Goal: Information Seeking & Learning: Learn about a topic

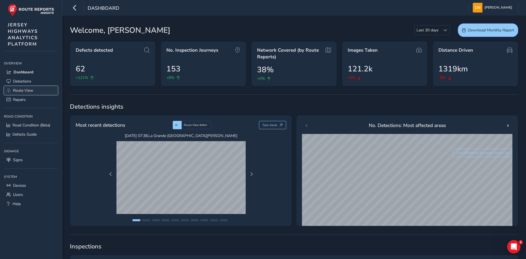
click at [22, 90] on span "Route View" at bounding box center [23, 90] width 20 height 5
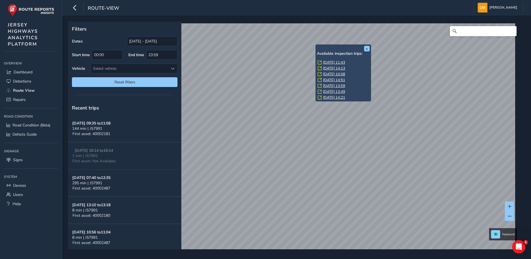
click at [341, 60] on link "[DATE] 11:43" at bounding box center [334, 62] width 22 height 5
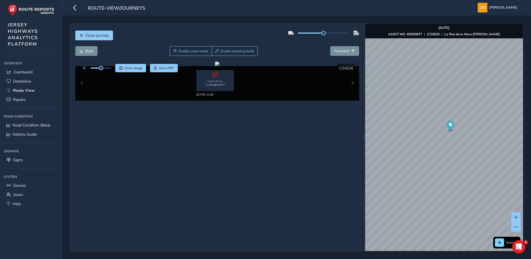
click at [452, 127] on icon "Map marker" at bounding box center [449, 126] width 7 height 10
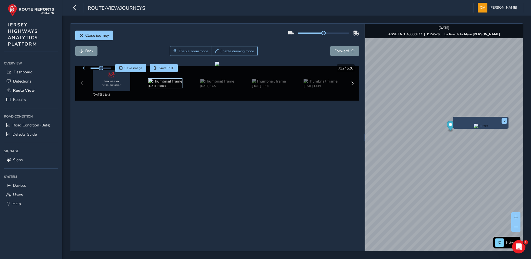
click at [165, 83] on img at bounding box center [165, 81] width 34 height 5
click at [156, 84] on img at bounding box center [165, 81] width 34 height 5
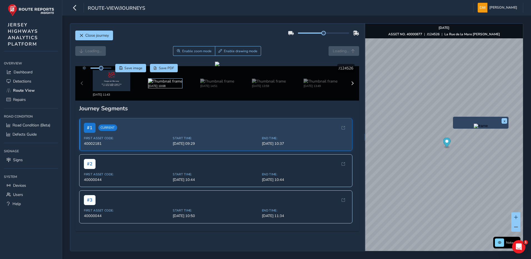
click at [161, 79] on div "Click and Drag to Annotate [DATE] 11:43 [DATE] 10:08 [DATE] 14:51 [DATE] 13:59 …" at bounding box center [217, 81] width 284 height 39
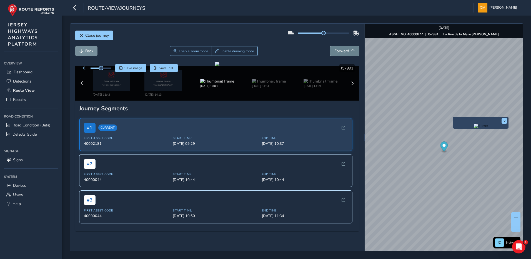
click at [340, 52] on span "Forward" at bounding box center [341, 50] width 15 height 5
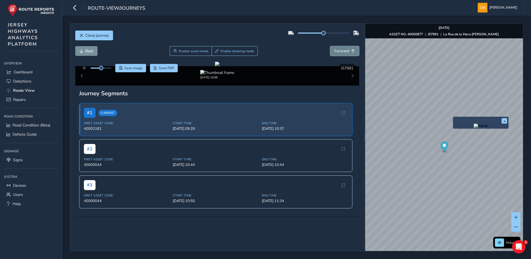
click at [340, 52] on span "Forward" at bounding box center [341, 50] width 15 height 5
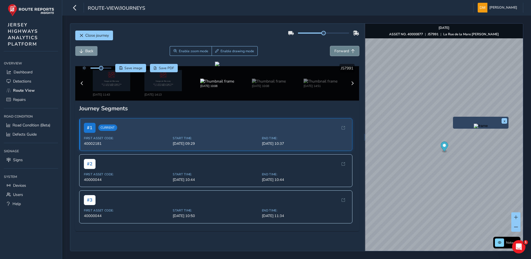
click at [340, 52] on span "Forward" at bounding box center [341, 50] width 15 height 5
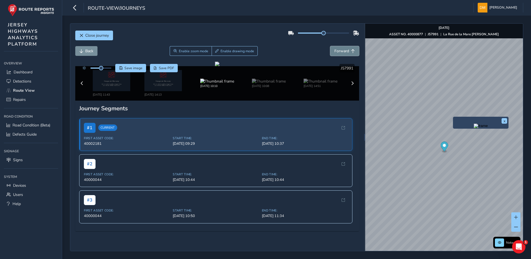
click at [340, 52] on span "Forward" at bounding box center [341, 50] width 15 height 5
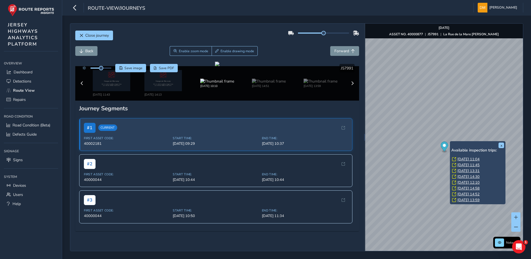
click at [451, 142] on div "x Available inspection trips: [DATE] 11:04 [DATE] 11:45 [DATE] 13:31 [DATE] 14:…" at bounding box center [478, 172] width 56 height 63
click at [472, 160] on link "[DATE] 11:04" at bounding box center [468, 159] width 22 height 5
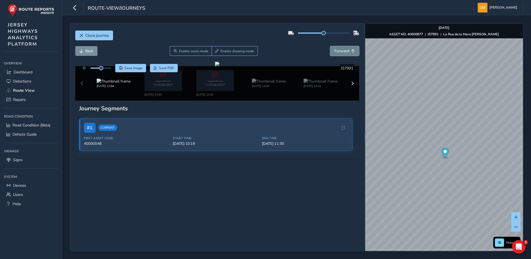
click at [343, 54] on button "Forward" at bounding box center [344, 51] width 29 height 10
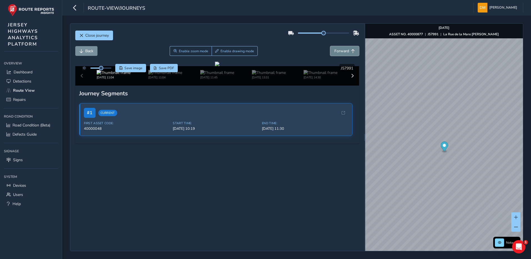
click at [343, 54] on button "Forward" at bounding box center [344, 51] width 29 height 10
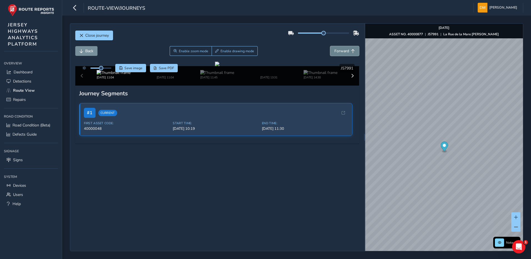
click at [343, 54] on button "Forward" at bounding box center [344, 51] width 29 height 10
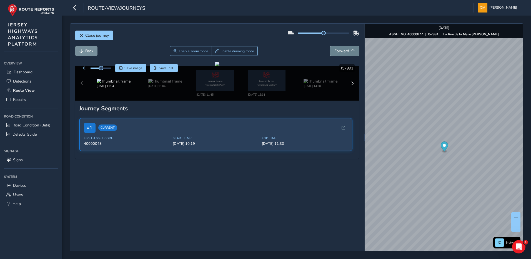
click at [343, 54] on button "Forward" at bounding box center [344, 51] width 29 height 10
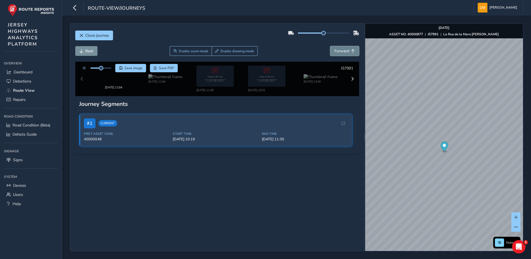
click at [343, 54] on button "Forward" at bounding box center [344, 51] width 29 height 10
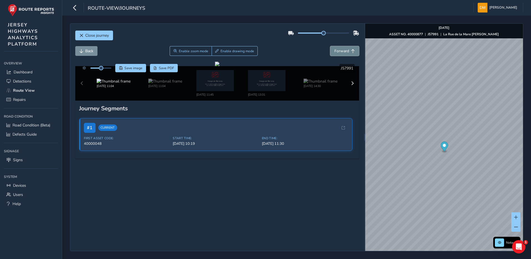
click at [343, 54] on button "Forward" at bounding box center [344, 51] width 29 height 10
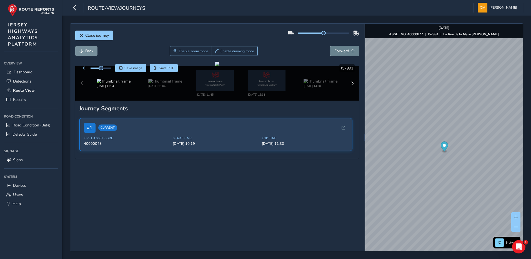
click at [343, 54] on button "Forward" at bounding box center [344, 51] width 29 height 10
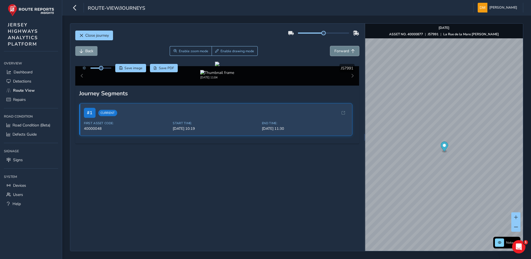
click at [343, 54] on button "Forward" at bounding box center [344, 51] width 29 height 10
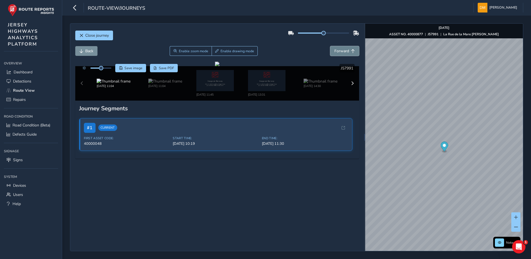
click at [343, 54] on button "Forward" at bounding box center [344, 51] width 29 height 10
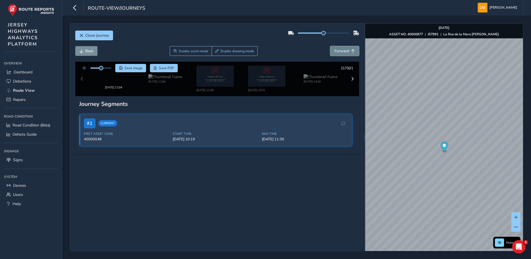
click at [343, 54] on button "Forward" at bounding box center [344, 51] width 29 height 10
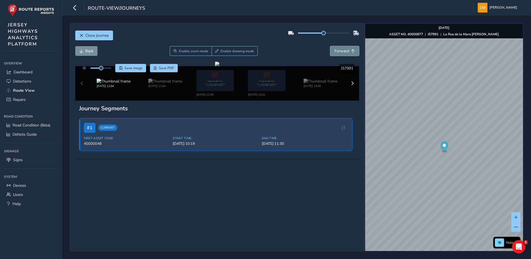
click at [343, 54] on button "Forward" at bounding box center [344, 51] width 29 height 10
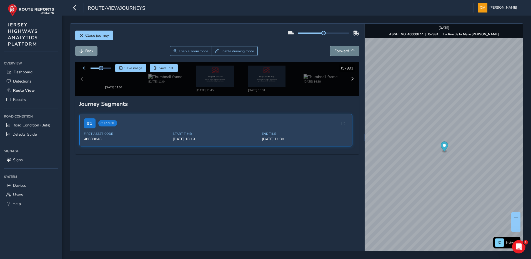
click at [343, 54] on button "Forward" at bounding box center [344, 51] width 29 height 10
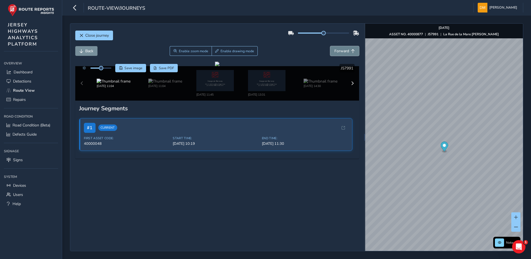
click at [343, 54] on button "Forward" at bounding box center [344, 51] width 29 height 10
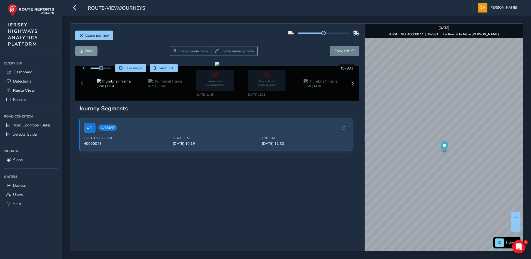
click at [343, 54] on button "Forward" at bounding box center [344, 51] width 29 height 10
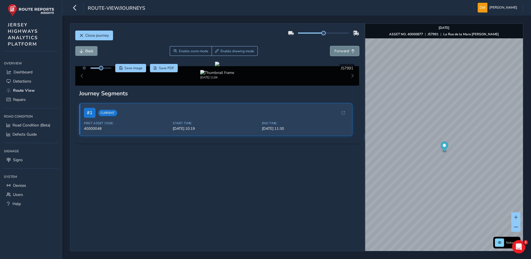
click at [343, 54] on button "Forward" at bounding box center [344, 51] width 29 height 10
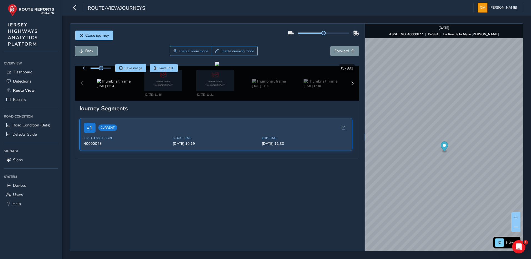
click at [92, 50] on span "Back" at bounding box center [89, 50] width 8 height 5
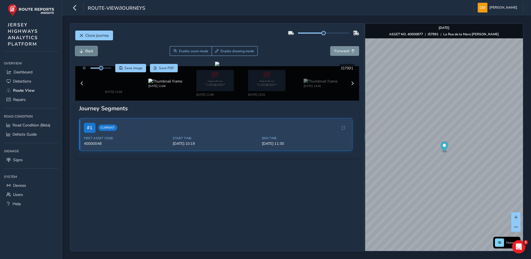
click at [92, 50] on span "Back" at bounding box center [89, 50] width 8 height 5
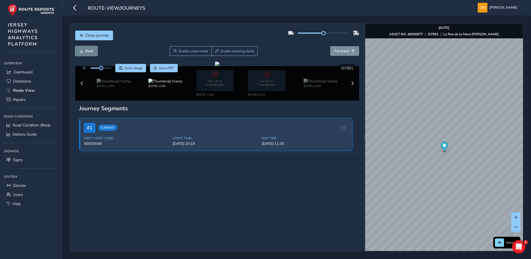
click at [92, 50] on span "Back" at bounding box center [89, 50] width 8 height 5
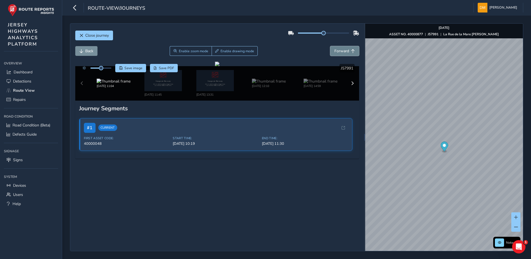
click at [330, 50] on button "Forward" at bounding box center [344, 51] width 29 height 10
click at [334, 50] on span "Forward" at bounding box center [341, 50] width 15 height 5
drag, startPoint x: 102, startPoint y: 67, endPoint x: 121, endPoint y: 69, distance: 19.5
click at [113, 68] on span at bounding box center [111, 68] width 4 height 4
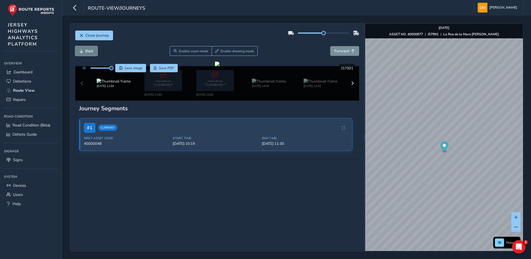
click at [86, 52] on span "Back" at bounding box center [89, 50] width 8 height 5
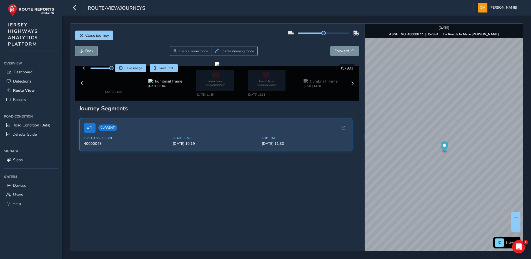
click at [86, 52] on span "Back" at bounding box center [89, 50] width 8 height 5
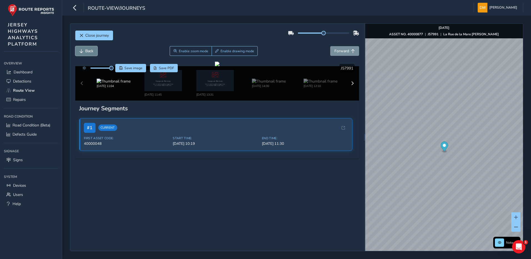
click at [86, 52] on span "Back" at bounding box center [89, 50] width 8 height 5
click at [93, 51] on span "Back" at bounding box center [89, 50] width 8 height 5
click at [342, 56] on div "Back Enable zoom mode Enable drawing mode Forward" at bounding box center [217, 54] width 284 height 16
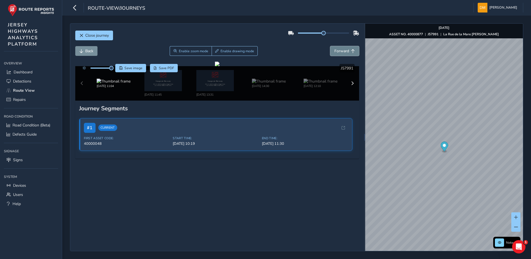
click at [342, 50] on span "Forward" at bounding box center [341, 50] width 15 height 5
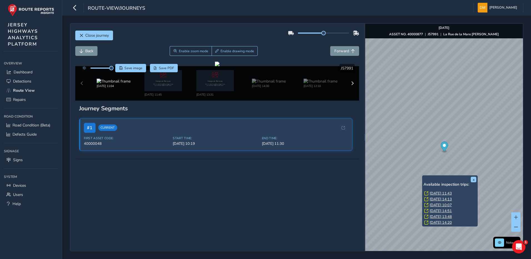
click at [439, 192] on link "[DATE] 11:43" at bounding box center [440, 193] width 22 height 5
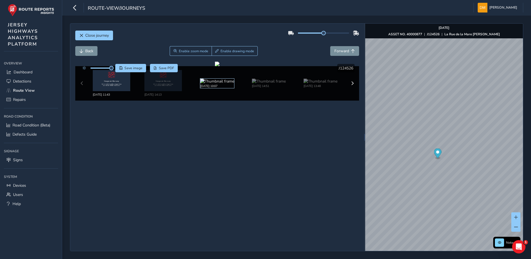
click at [219, 83] on img at bounding box center [217, 81] width 34 height 5
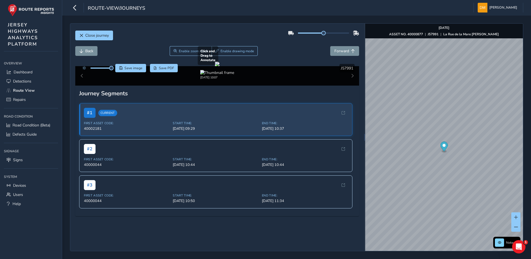
drag, startPoint x: 199, startPoint y: 149, endPoint x: 253, endPoint y: 141, distance: 54.8
click at [219, 66] on div at bounding box center [217, 64] width 4 height 4
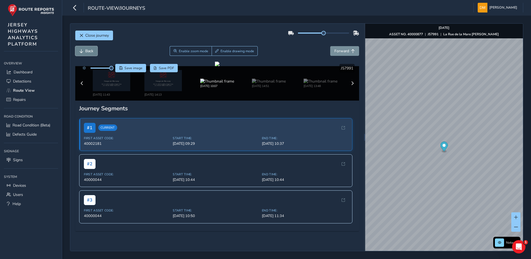
click at [85, 54] on button "Back" at bounding box center [86, 51] width 22 height 10
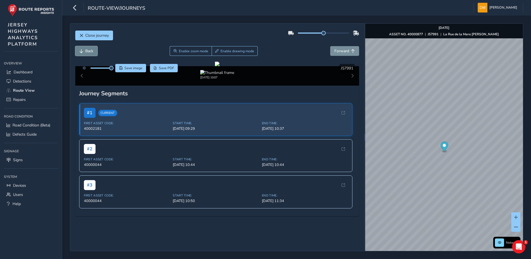
click at [90, 50] on span "Back" at bounding box center [89, 50] width 8 height 5
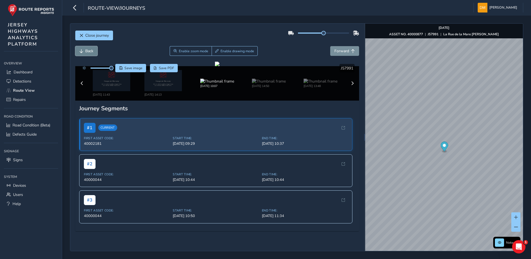
click at [90, 46] on button "Back" at bounding box center [86, 51] width 22 height 10
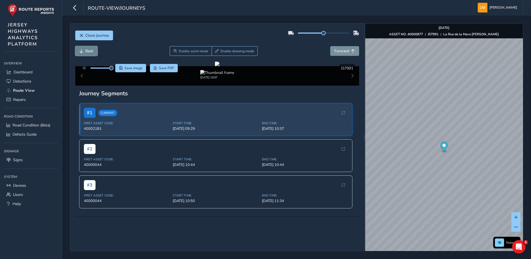
click at [90, 46] on button "Back" at bounding box center [86, 51] width 22 height 10
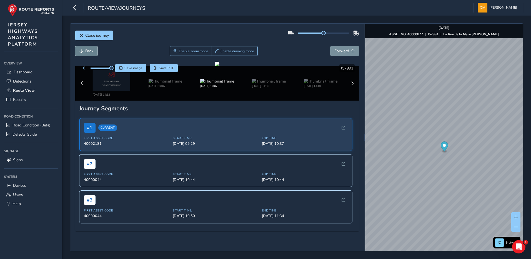
click at [90, 46] on button "Back" at bounding box center [86, 51] width 22 height 10
click at [342, 48] on span "Forward" at bounding box center [341, 50] width 15 height 5
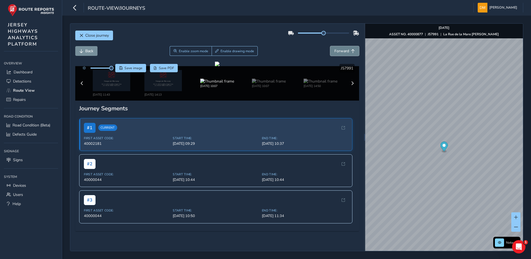
click at [342, 48] on span "Forward" at bounding box center [341, 50] width 15 height 5
click at [337, 23] on div "Close journey Back Enable zoom mode Enable drawing mode Forward Click and Drag …" at bounding box center [296, 137] width 468 height 243
click at [337, 48] on span "Forward" at bounding box center [341, 50] width 15 height 5
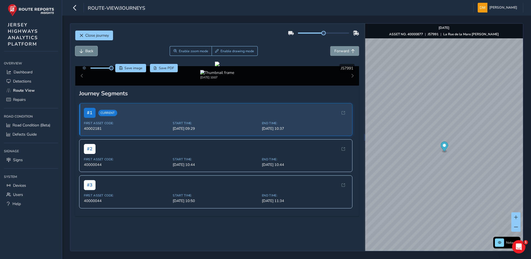
click at [86, 46] on button "Back" at bounding box center [86, 51] width 22 height 10
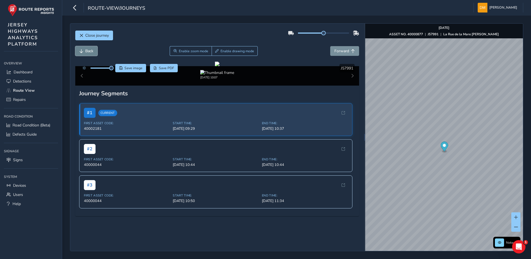
click at [86, 46] on button "Back" at bounding box center [86, 51] width 22 height 10
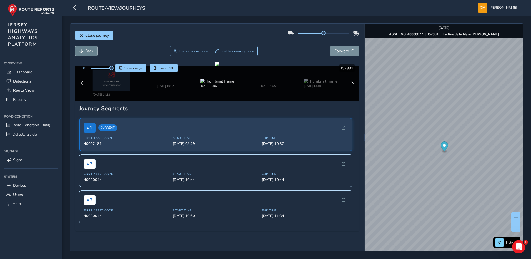
click at [86, 46] on button "Back" at bounding box center [86, 51] width 22 height 10
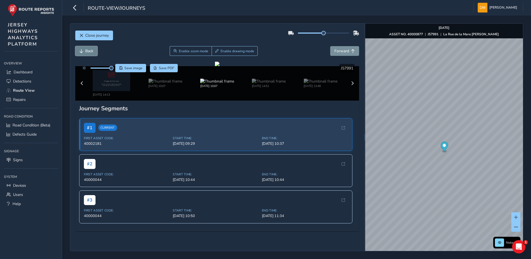
click at [86, 46] on button "Back" at bounding box center [86, 51] width 22 height 10
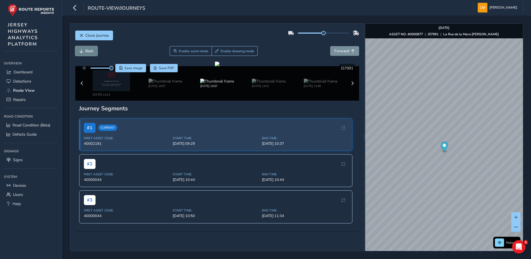
click at [86, 46] on button "Back" at bounding box center [86, 51] width 22 height 10
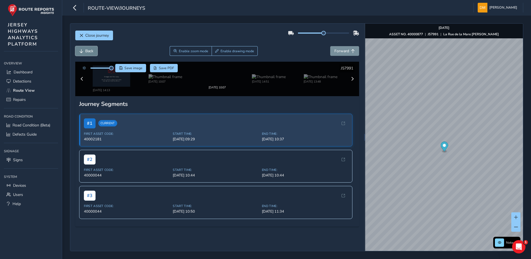
click at [86, 46] on button "Back" at bounding box center [86, 51] width 22 height 10
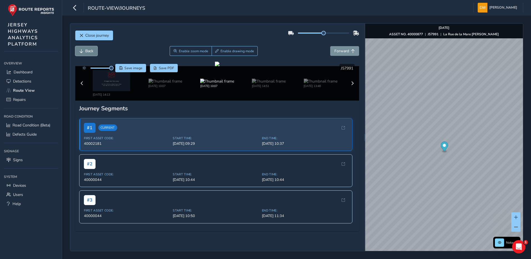
click at [86, 46] on button "Back" at bounding box center [86, 51] width 22 height 10
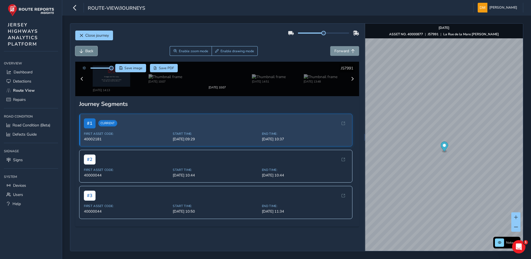
click at [86, 46] on button "Back" at bounding box center [86, 51] width 22 height 10
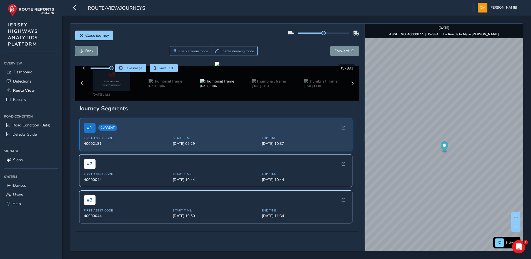
click at [86, 46] on button "Back" at bounding box center [86, 51] width 22 height 10
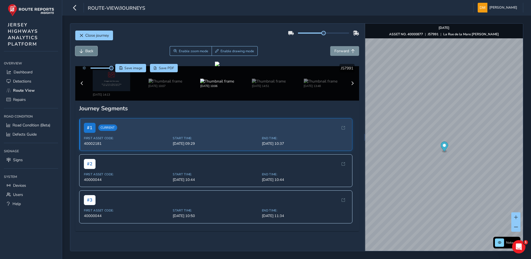
click at [86, 46] on button "Back" at bounding box center [86, 51] width 22 height 10
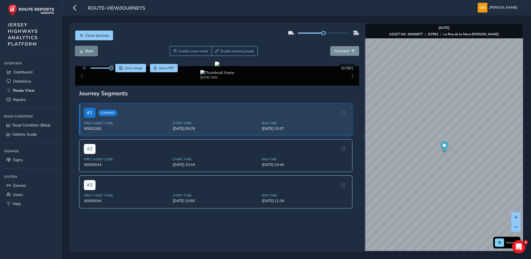
click at [86, 48] on span "Back" at bounding box center [89, 50] width 8 height 5
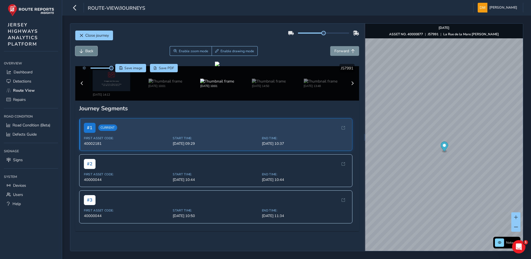
click at [86, 48] on span "Back" at bounding box center [89, 50] width 8 height 5
click at [84, 24] on div "Close journey Back Enable zoom mode Enable drawing mode Forward Click and Drag …" at bounding box center [296, 137] width 468 height 243
click at [84, 46] on button "Back" at bounding box center [86, 51] width 22 height 10
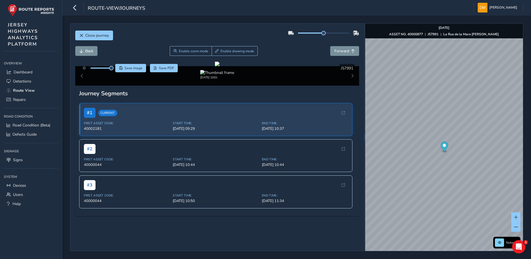
click at [341, 23] on div "Close journey Back Enable zoom mode Enable drawing mode Forward Click and Drag …" at bounding box center [296, 137] width 468 height 243
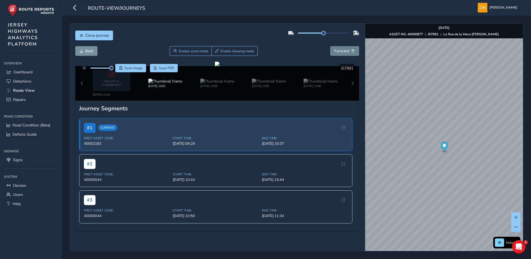
click at [341, 24] on div "Close journey Back Enable zoom mode Enable drawing mode Forward Click and Drag …" at bounding box center [296, 137] width 453 height 228
click at [341, 48] on span "Forward" at bounding box center [341, 50] width 15 height 5
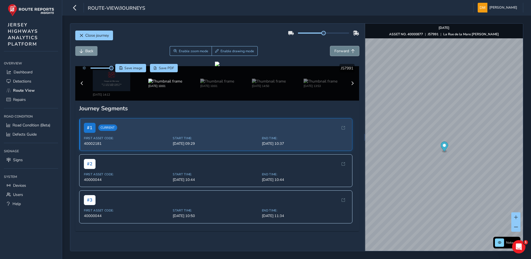
click at [341, 48] on span "Forward" at bounding box center [341, 50] width 15 height 5
